Goal: Find contact information: Find contact information

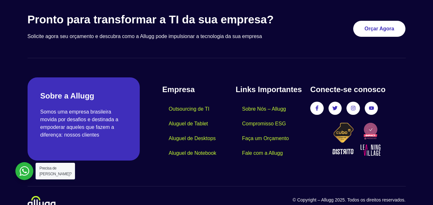
scroll to position [1931, 0]
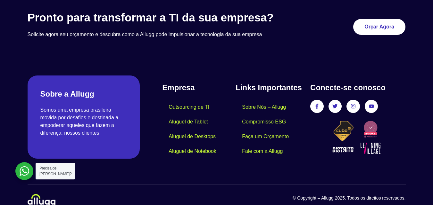
click at [26, 167] on div at bounding box center [24, 171] width 18 height 18
click at [25, 170] on div at bounding box center [24, 171] width 18 height 18
click at [275, 144] on link "Fale com a Allugg" at bounding box center [263, 151] width 54 height 15
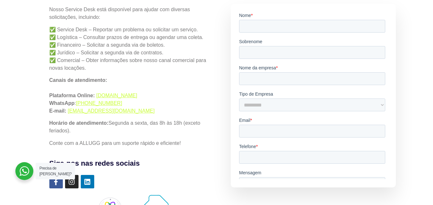
scroll to position [128, 0]
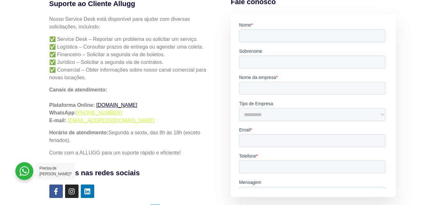
click at [120, 104] on link "[DOMAIN_NAME]" at bounding box center [116, 105] width 41 height 5
